Goal: Task Accomplishment & Management: Manage account settings

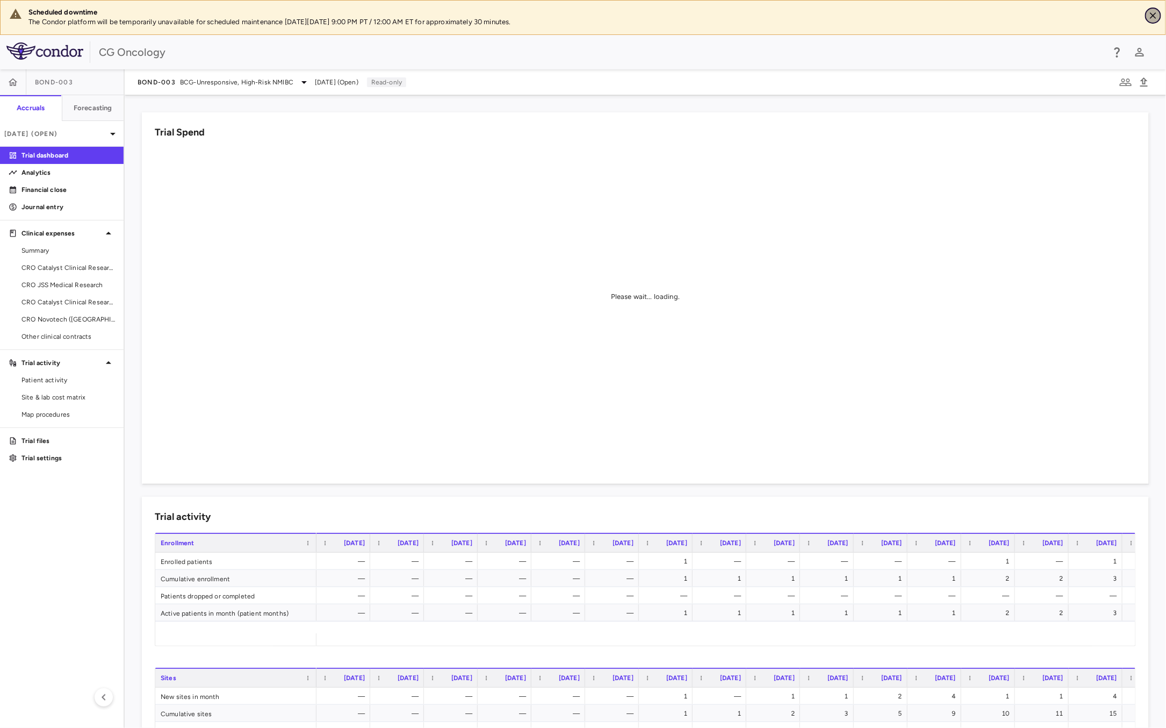
click at [1153, 15] on icon "Close" at bounding box center [1153, 15] width 6 height 6
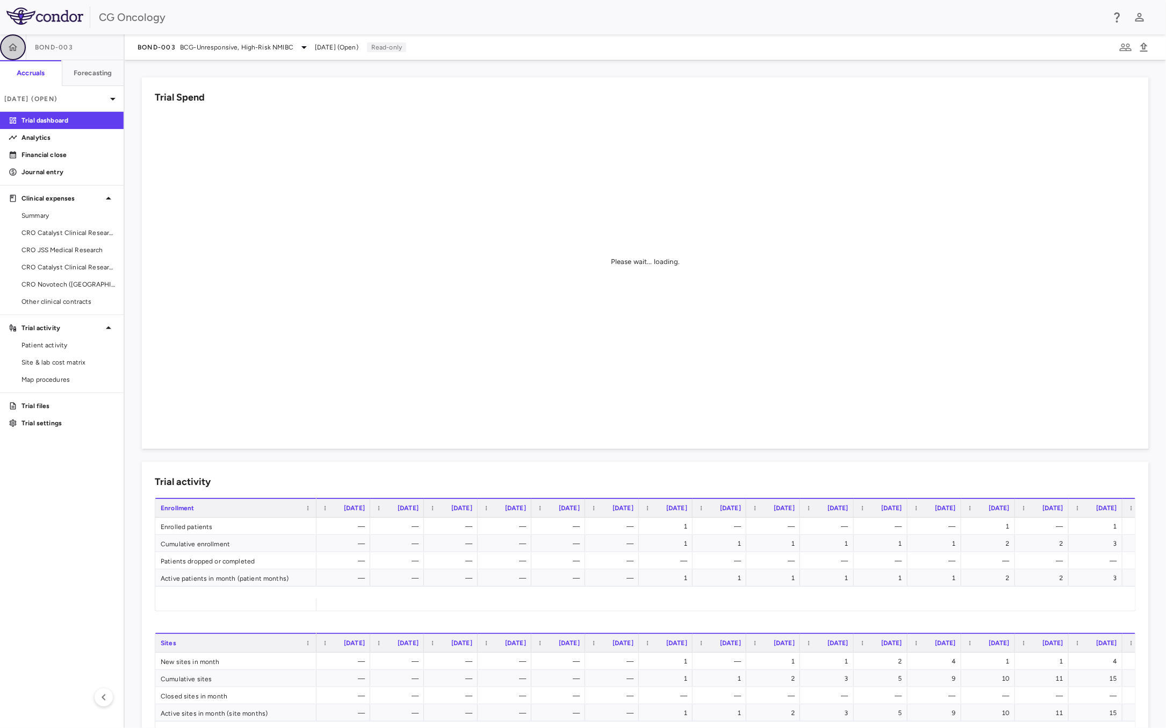
click at [10, 47] on icon "button" at bounding box center [13, 47] width 11 height 11
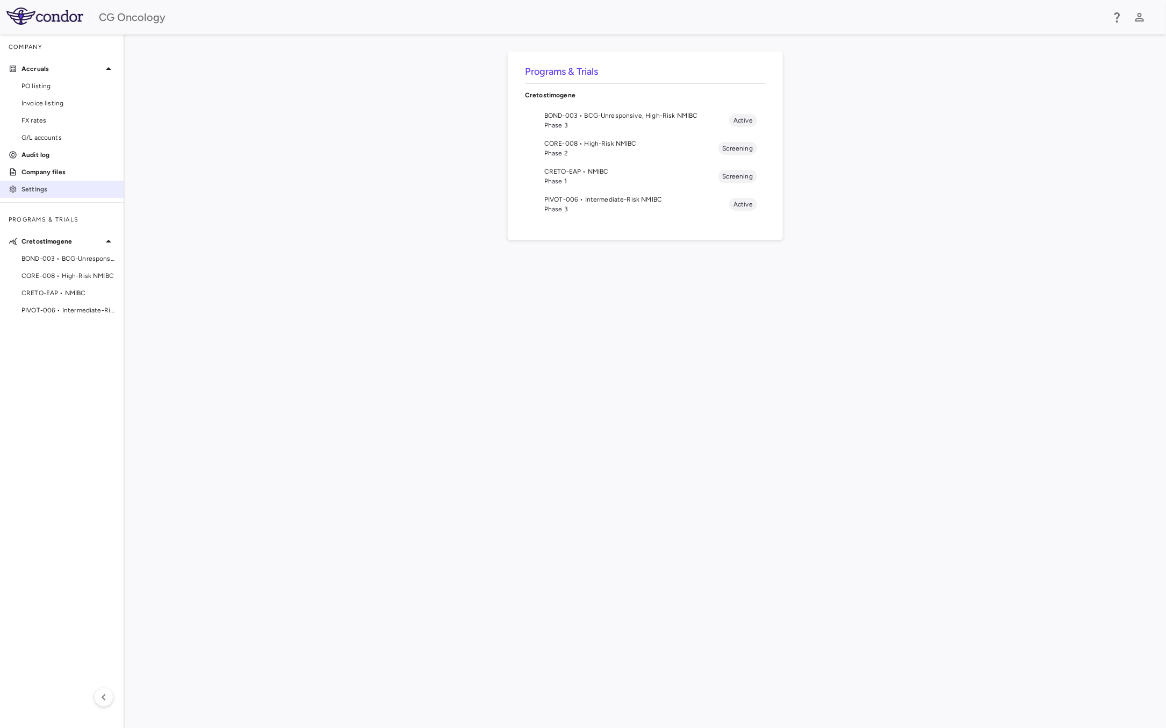
click at [46, 184] on p "Settings" at bounding box center [68, 189] width 94 height 10
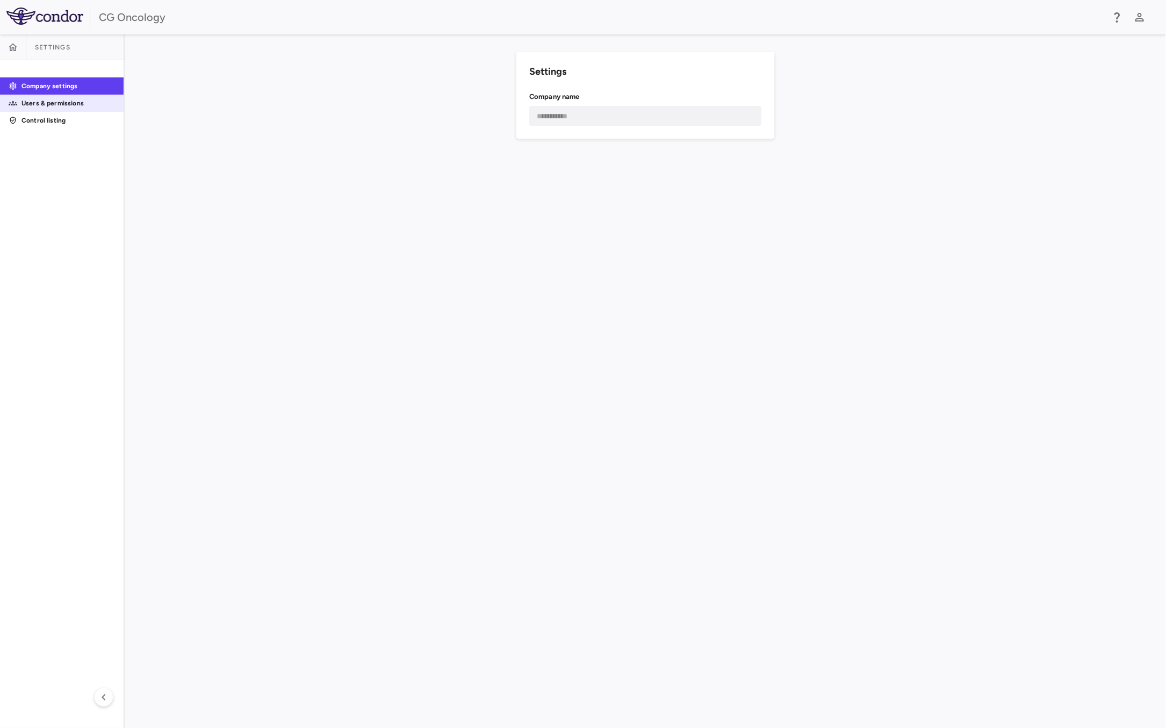
click at [64, 104] on p "Users & permissions" at bounding box center [68, 103] width 94 height 10
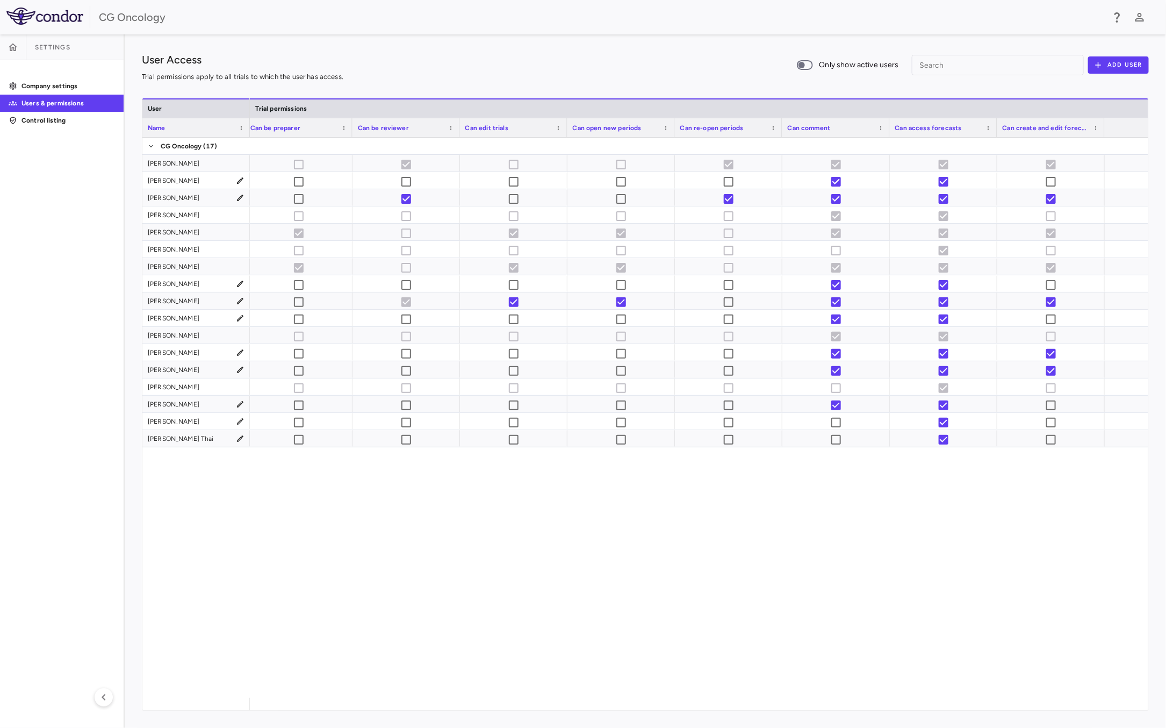
scroll to position [0, 716]
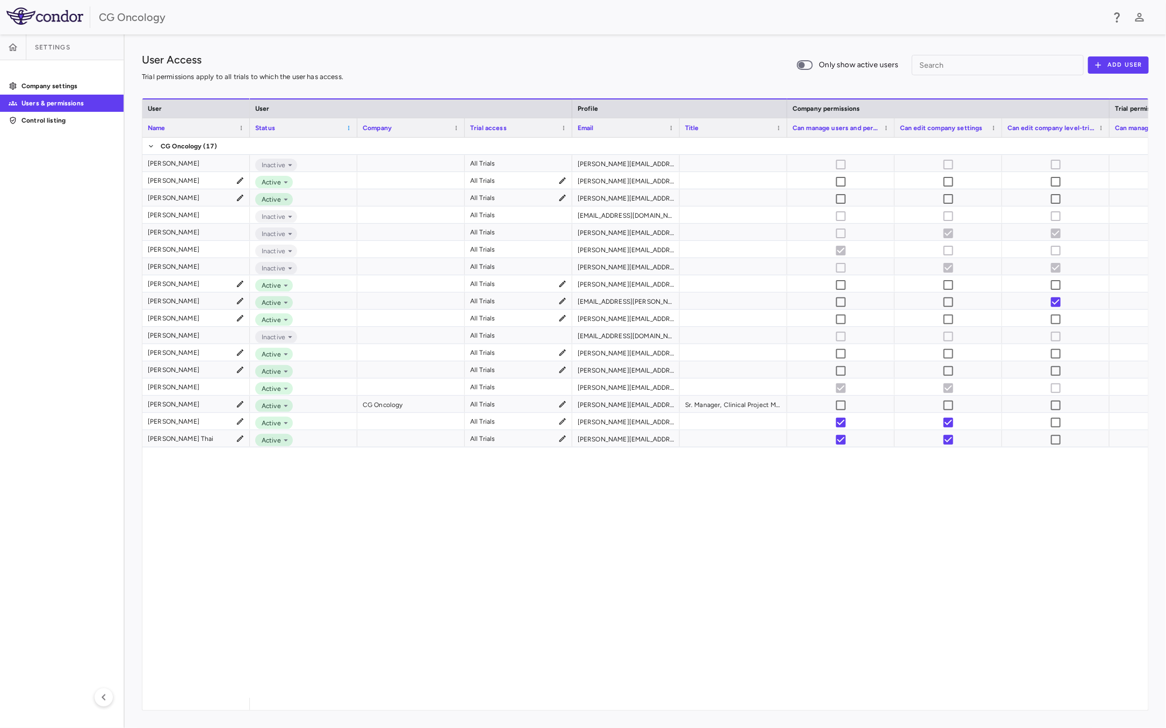
click at [346, 126] on span at bounding box center [349, 128] width 6 height 6
click at [554, 591] on div "Inactive All Trials [PERSON_NAME][EMAIL_ADDRESS][PERSON_NAME][DOMAIN_NAME] Acti…" at bounding box center [699, 418] width 899 height 560
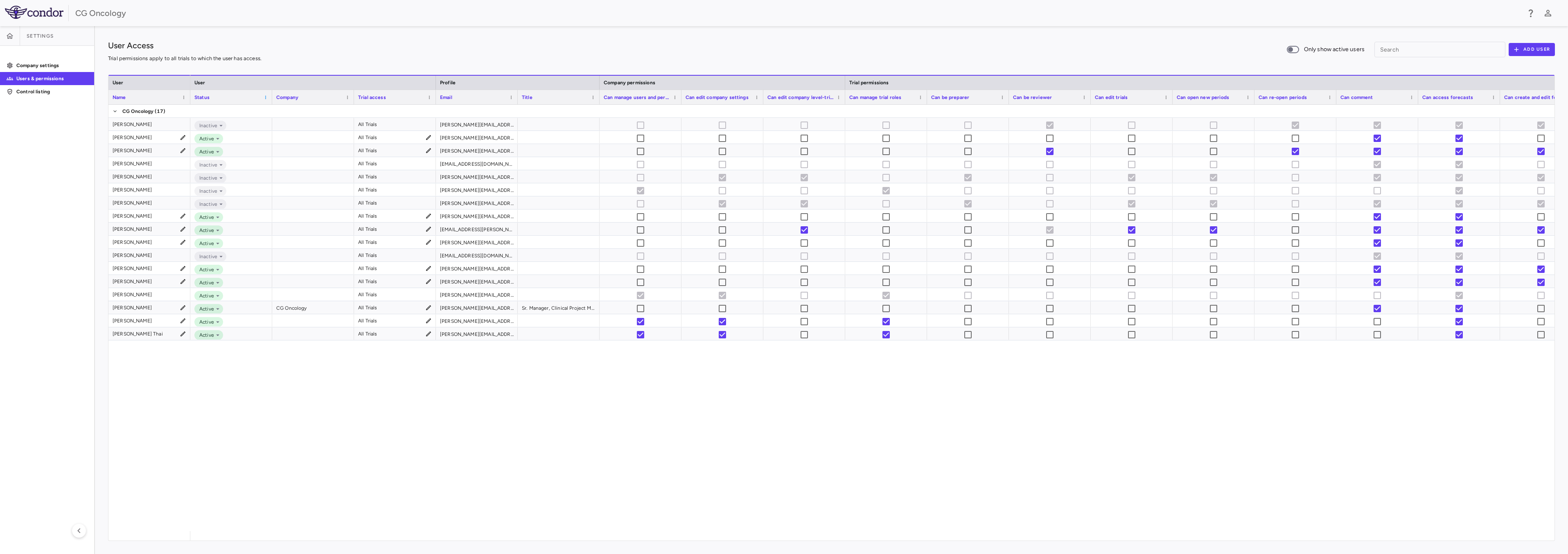
click at [267, 95] on span at bounding box center [266, 97] width 5 height 5
click at [283, 112] on span "Sort Ascending" at bounding box center [305, 110] width 66 height 11
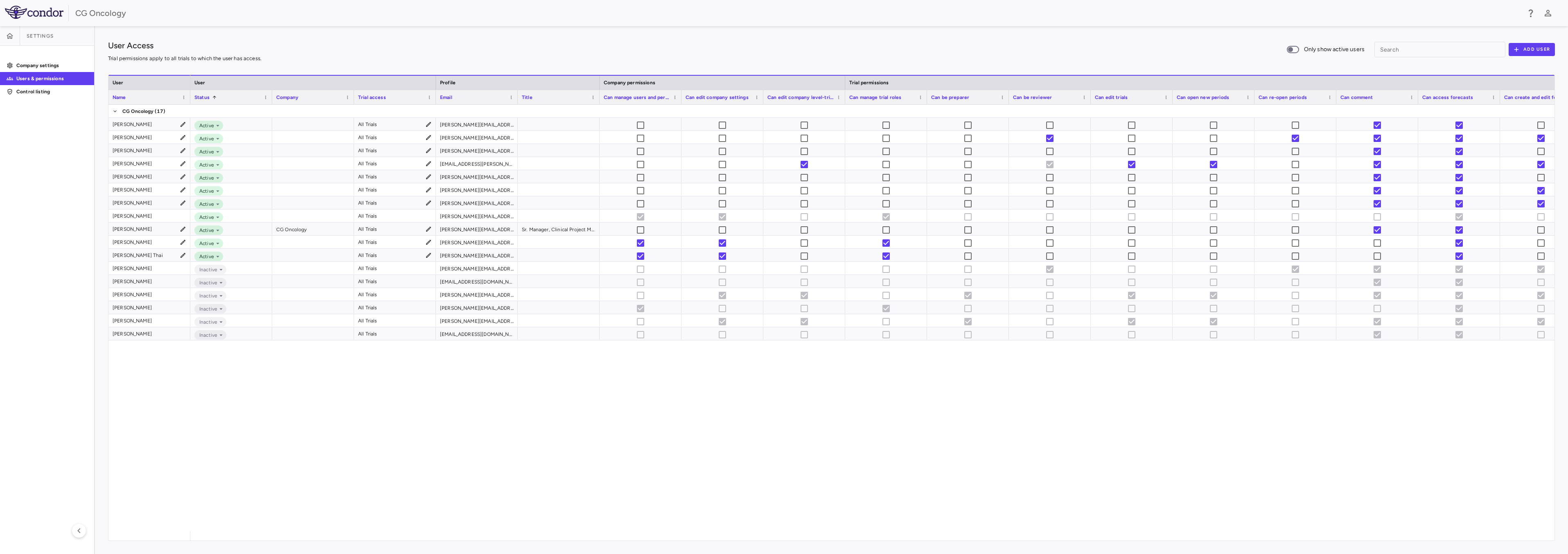
click at [682, 390] on div "Inactive All Trials [PERSON_NAME][EMAIL_ADDRESS][PERSON_NAME][DOMAIN_NAME] Acti…" at bounding box center [872, 318] width 1364 height 426
click at [681, 390] on div "Inactive All Trials [PERSON_NAME][EMAIL_ADDRESS][PERSON_NAME][DOMAIN_NAME] Acti…" at bounding box center [872, 318] width 1364 height 426
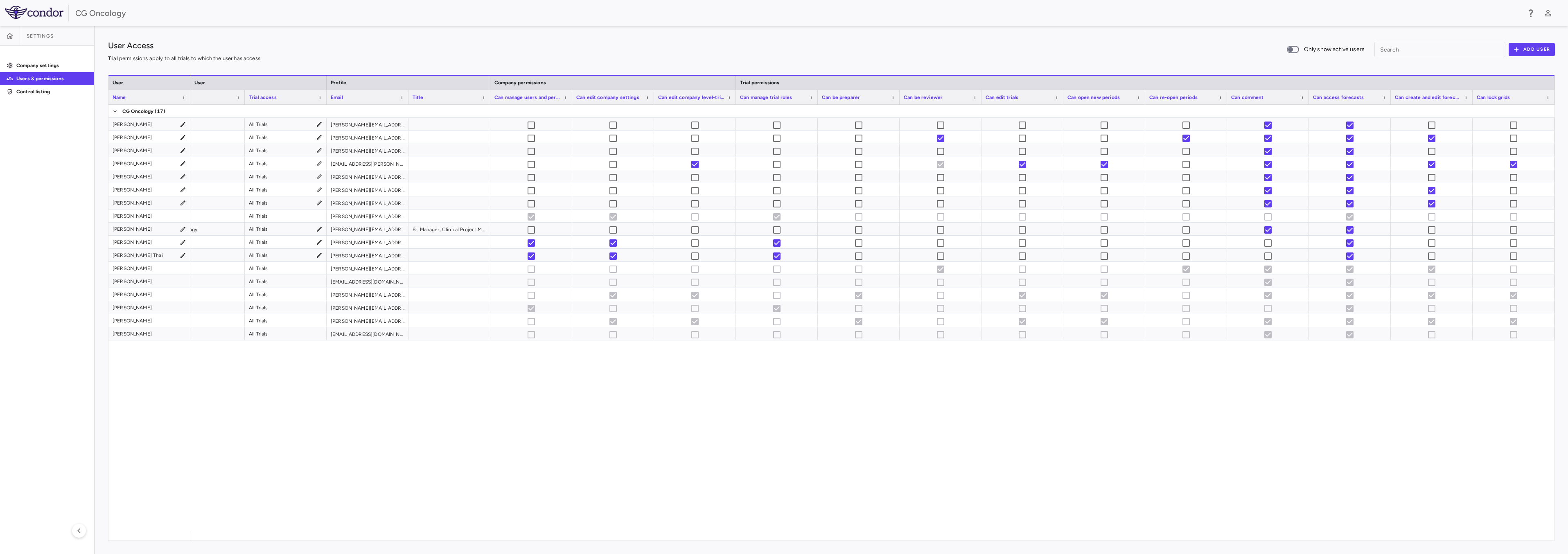
click at [888, 30] on div "User Access Trial permissions apply to all trials to which the user has access.…" at bounding box center [832, 289] width 1473 height 527
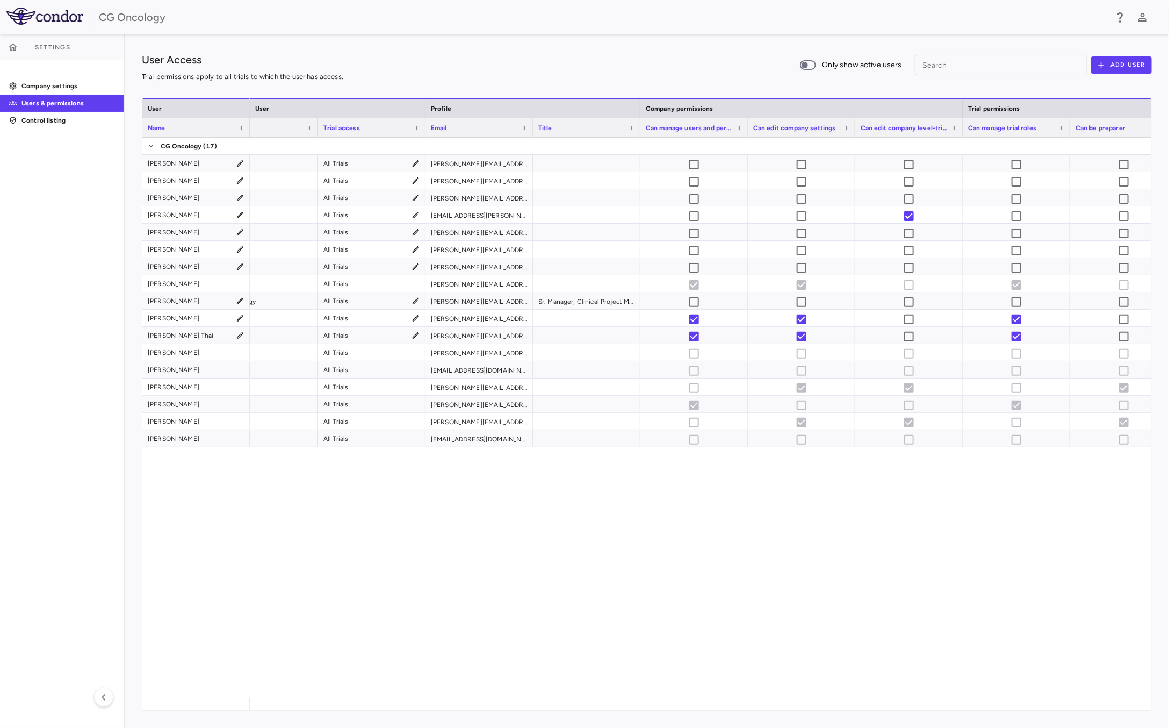
scroll to position [0, 152]
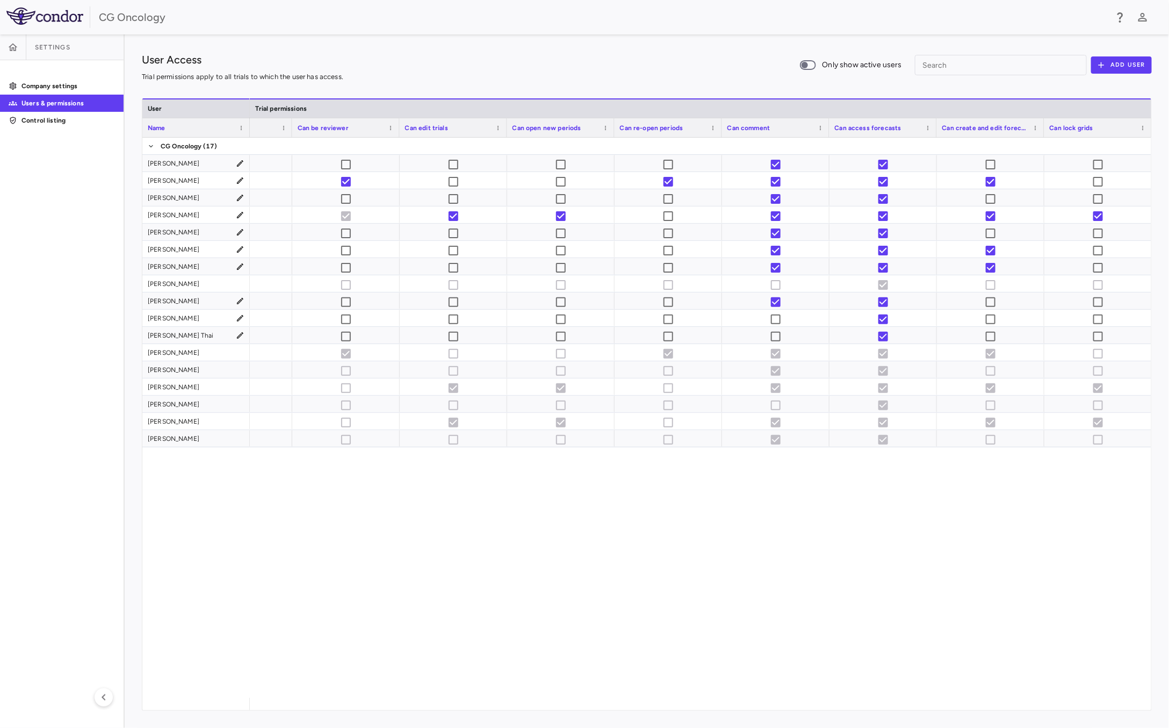
drag, startPoint x: 73, startPoint y: 275, endPoint x: 271, endPoint y: 163, distance: 227.2
click at [73, 275] on aside "Settings Company settings Users & permissions Control listing" at bounding box center [62, 380] width 125 height 693
click at [478, 44] on div "User Access Trial permissions apply to all trials to which the user has access.…" at bounding box center [647, 380] width 1045 height 693
